Goal: Information Seeking & Learning: Stay updated

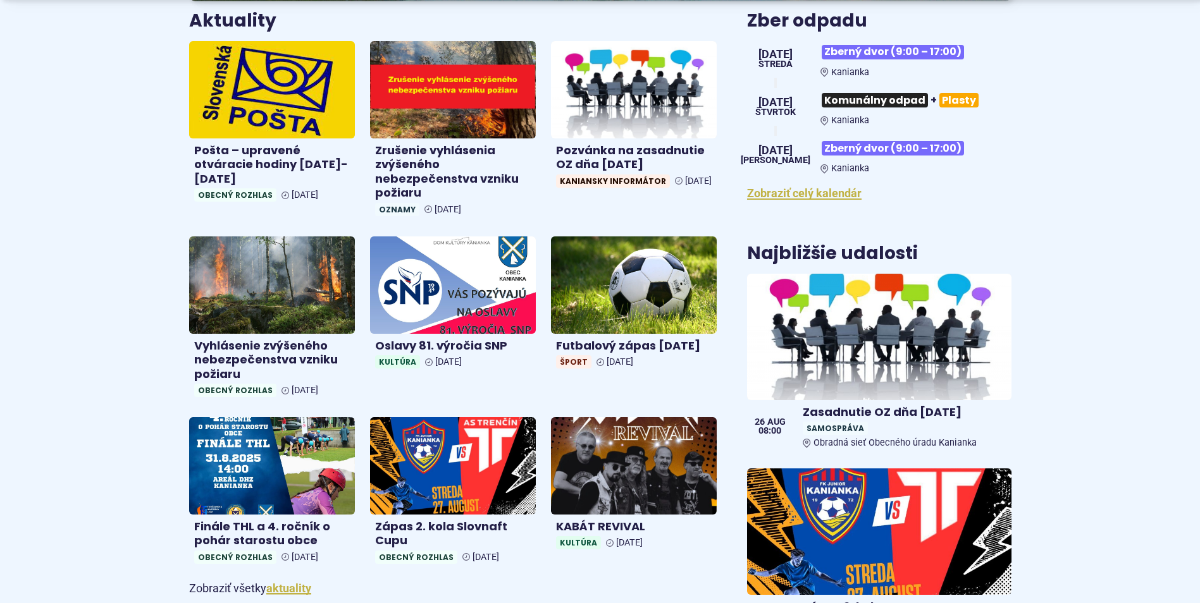
scroll to position [569, 0]
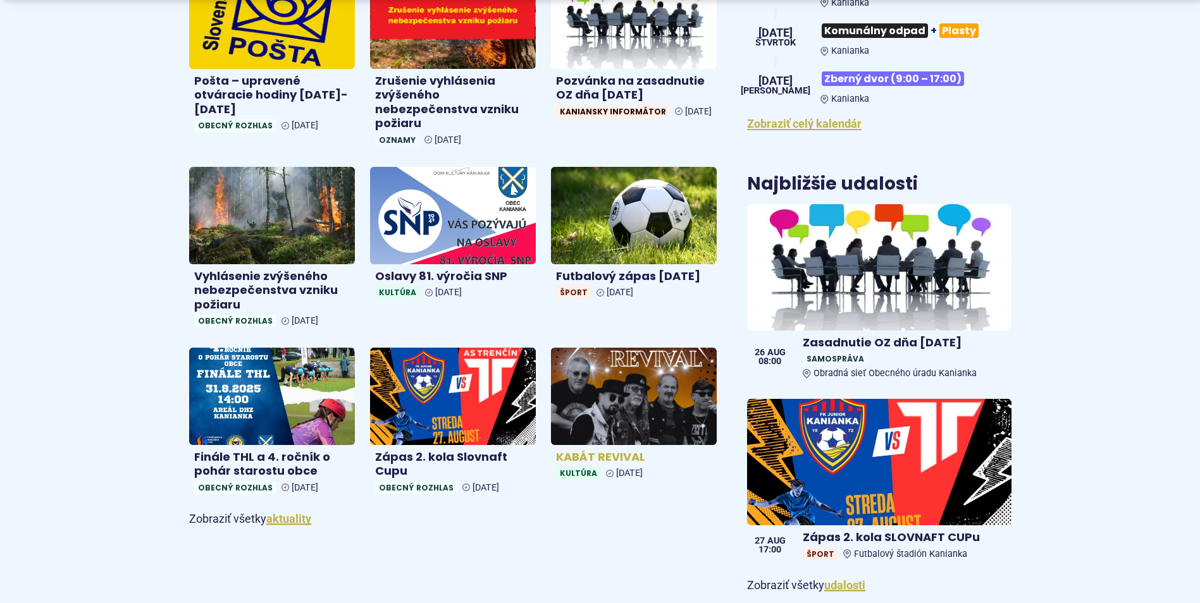
click at [624, 383] on img at bounding box center [633, 397] width 191 height 112
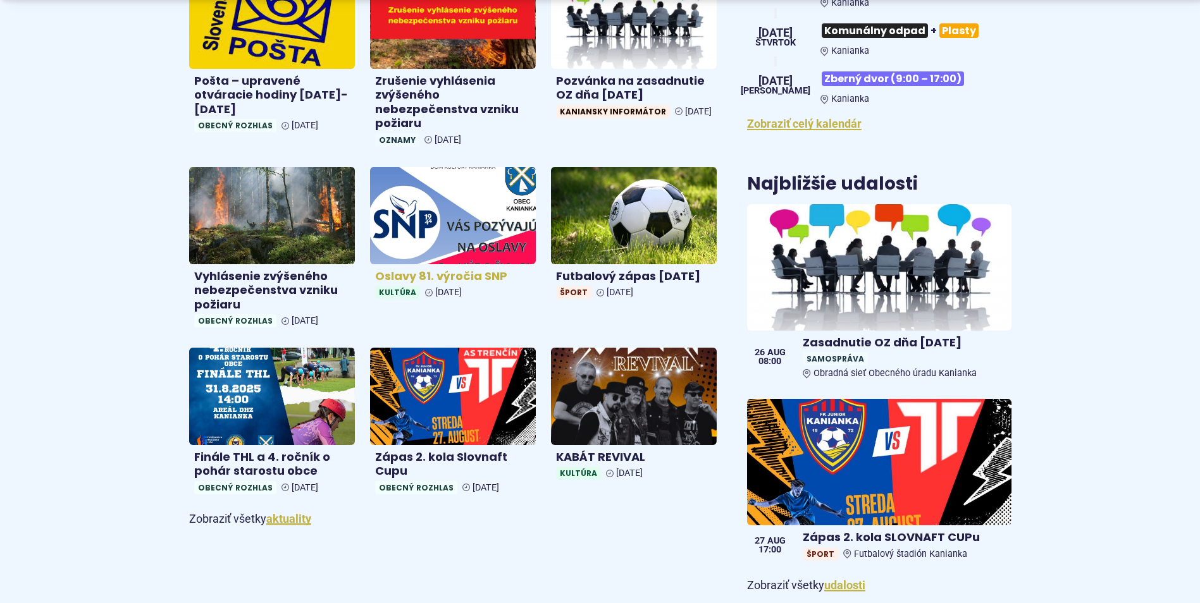
click at [429, 232] on img at bounding box center [452, 215] width 191 height 112
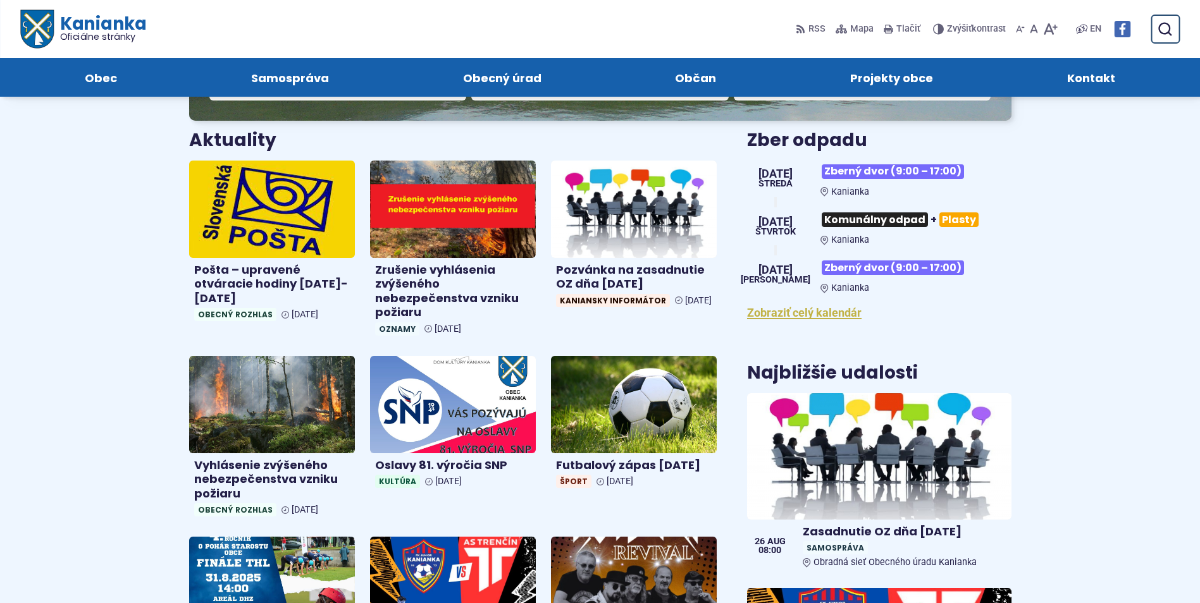
scroll to position [379, 0]
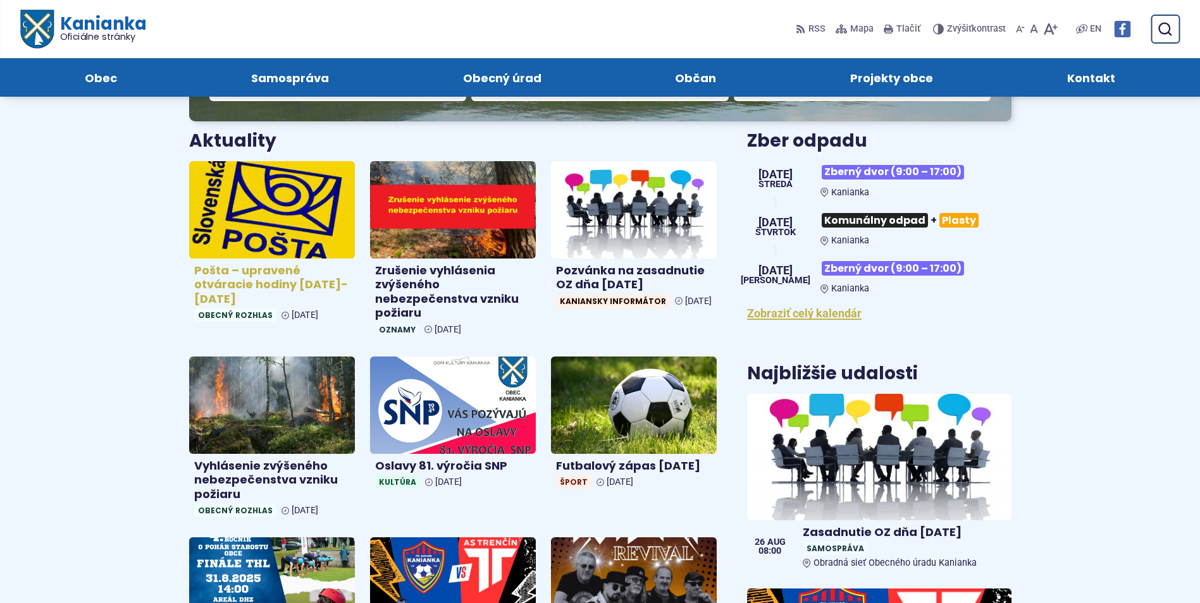
click at [219, 273] on h4 "Pošta – upravené otváracie hodiny 26.8.-28.8.2025" at bounding box center [272, 285] width 156 height 43
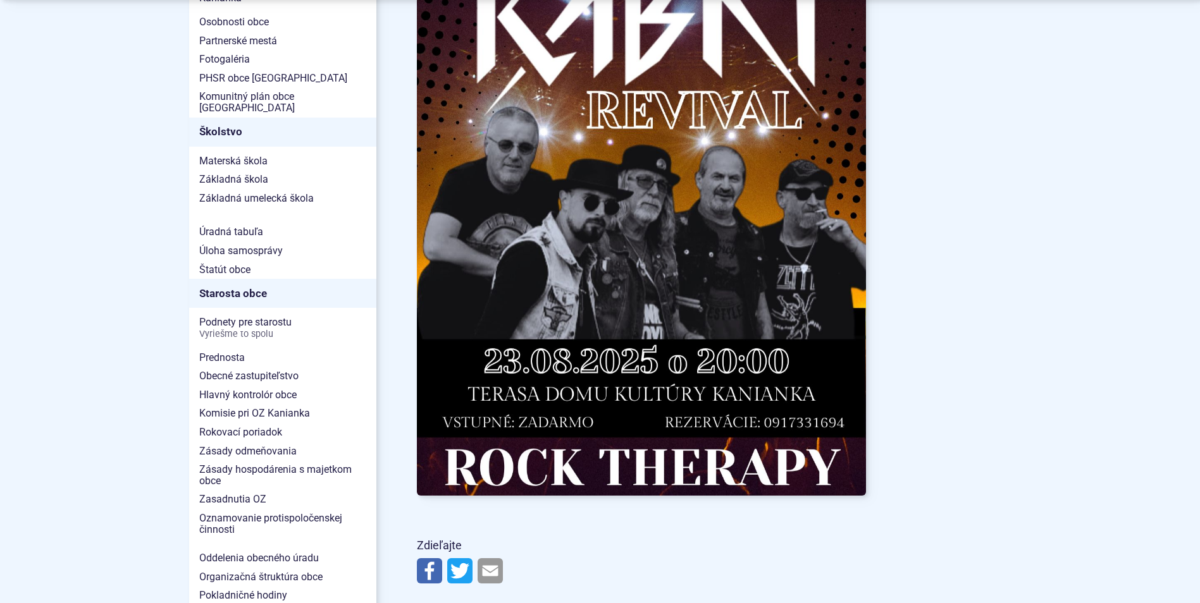
scroll to position [696, 0]
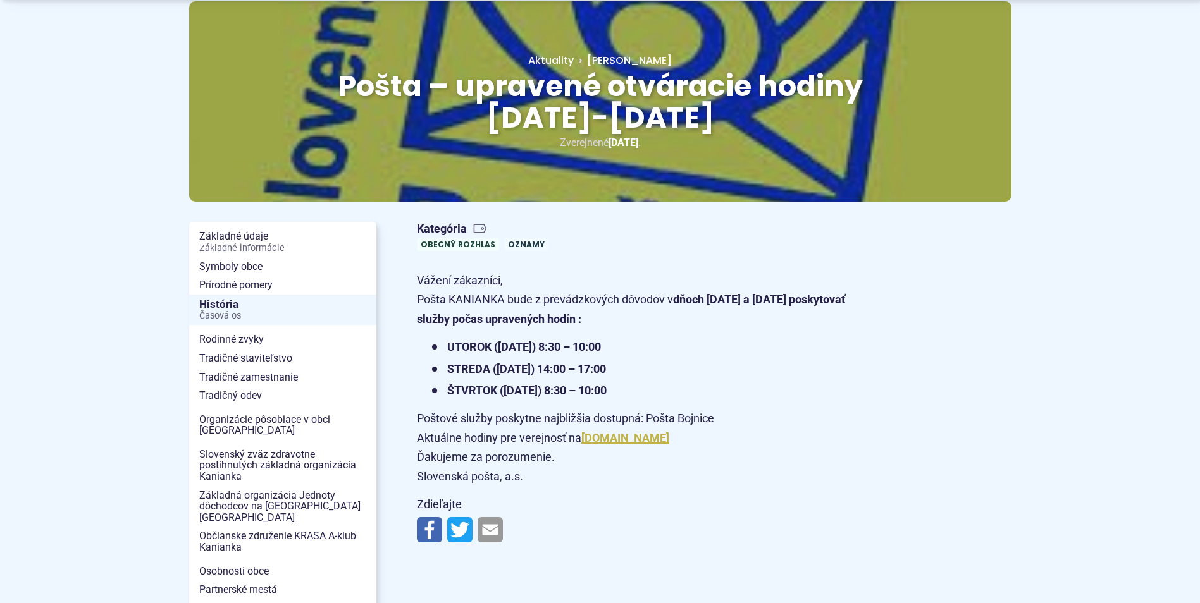
scroll to position [126, 0]
